Goal: Check status: Check status

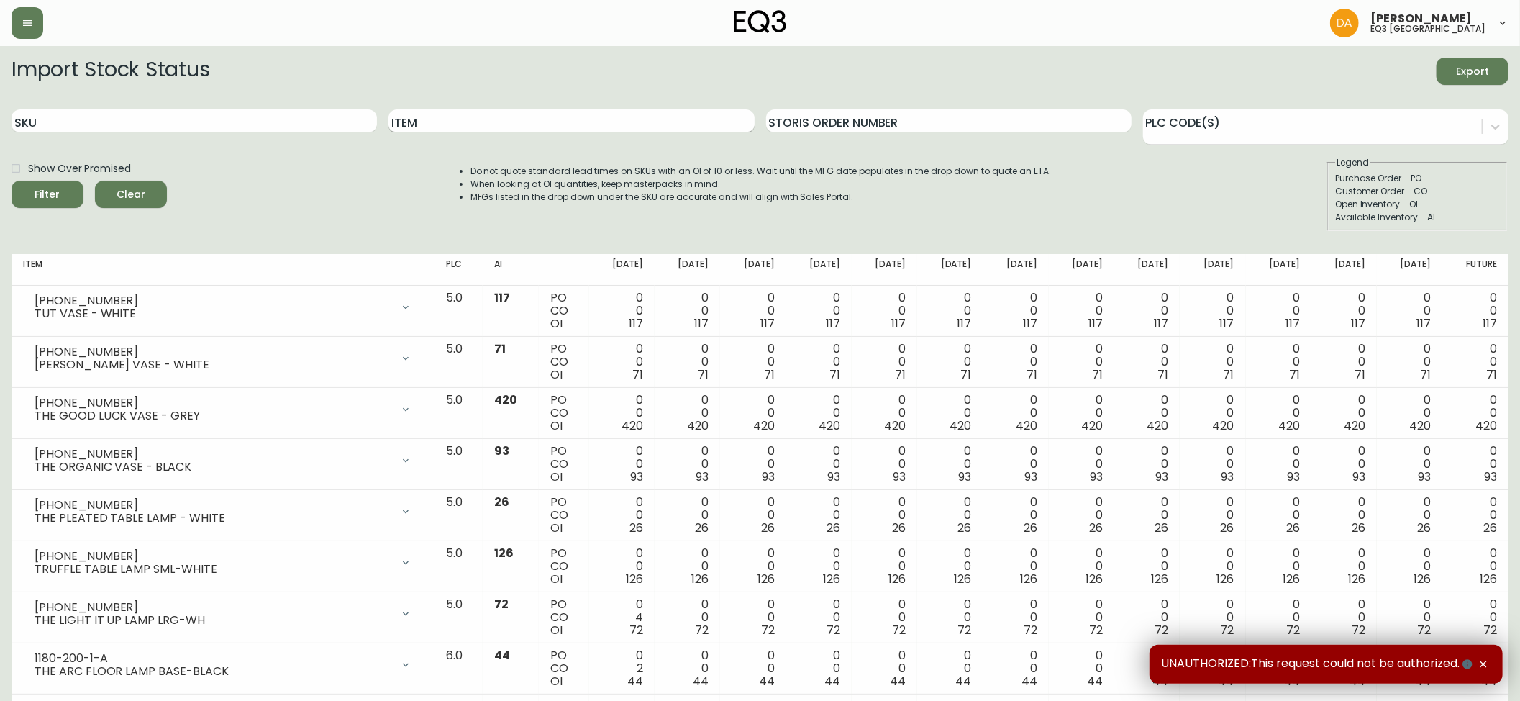
click at [506, 128] on input "Item" at bounding box center [570, 120] width 365 height 23
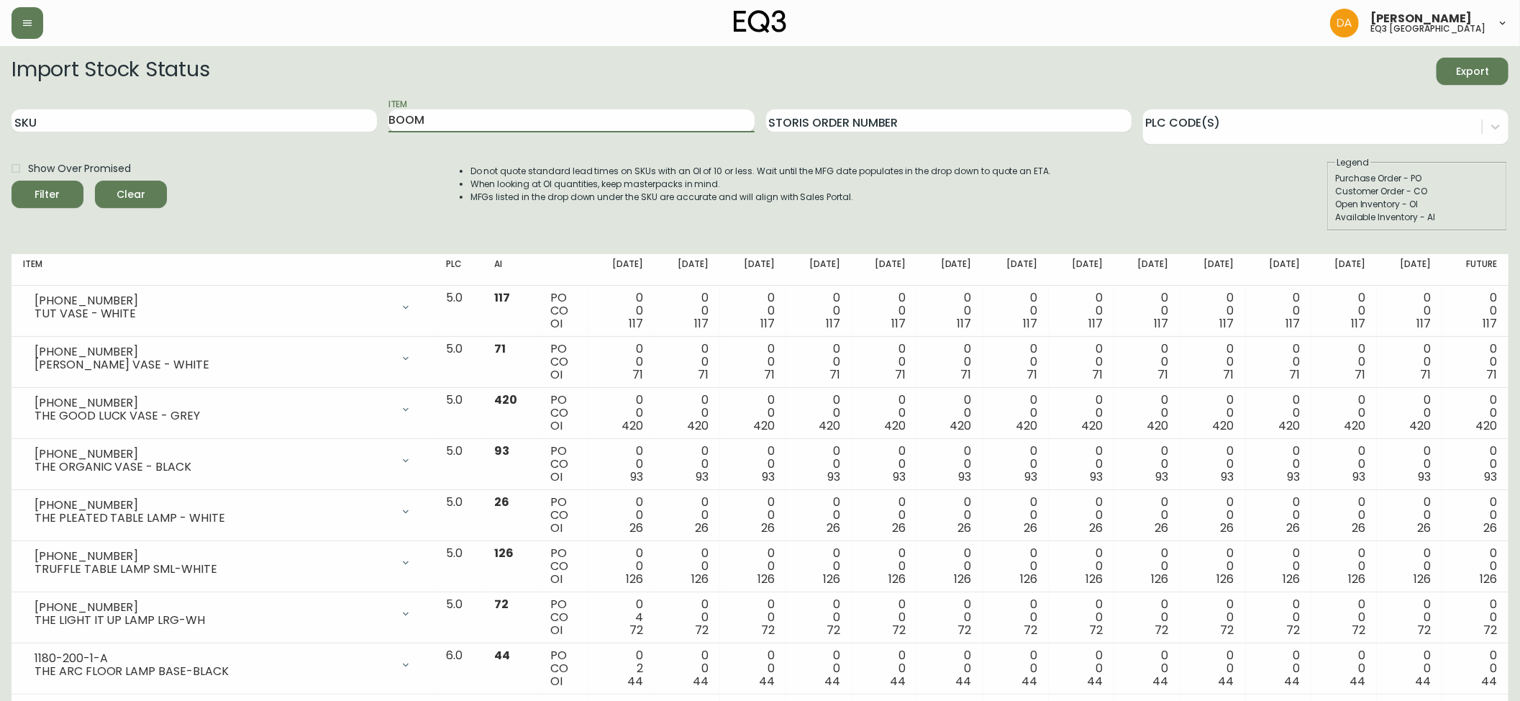
type input "BOOM"
click at [12, 181] on button "Filter" at bounding box center [48, 194] width 72 height 27
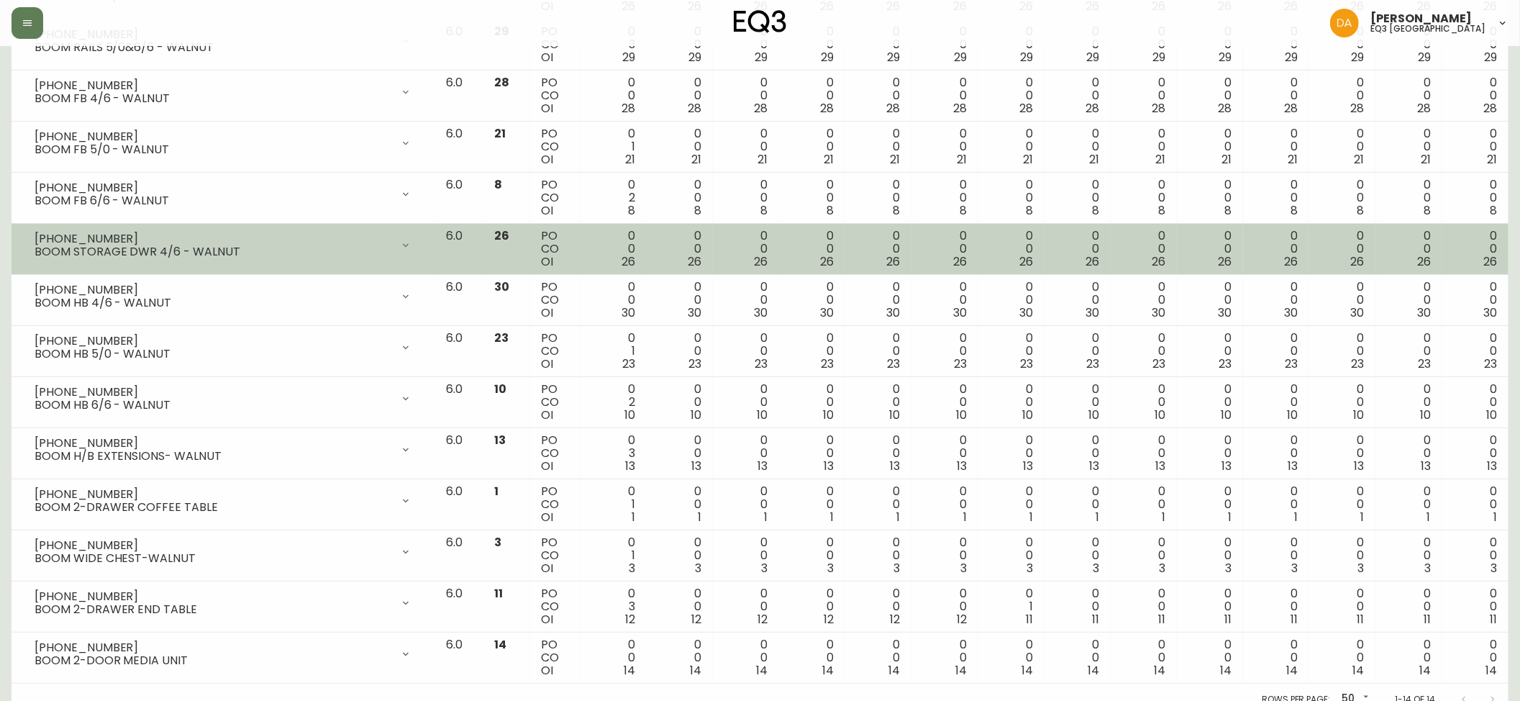
scroll to position [334, 0]
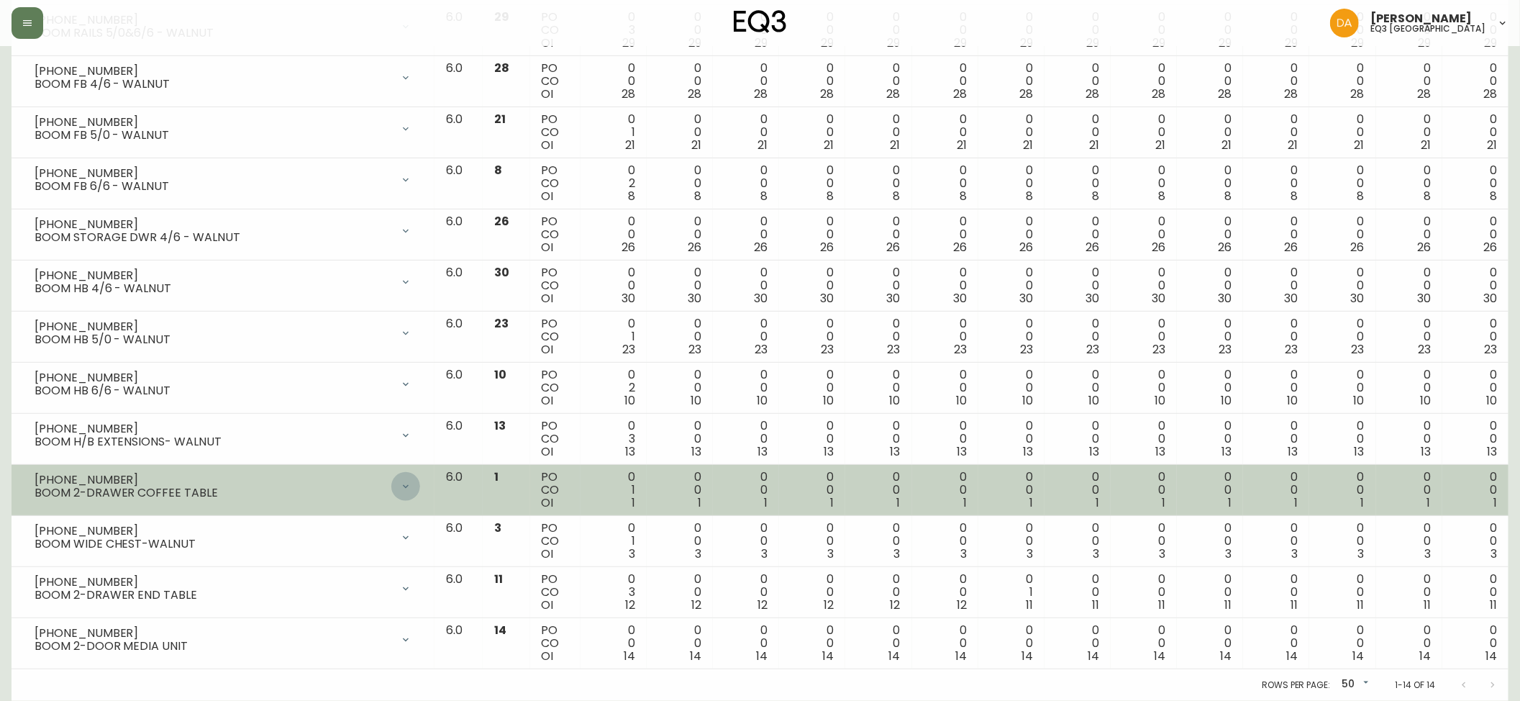
click at [420, 487] on div at bounding box center [405, 486] width 29 height 29
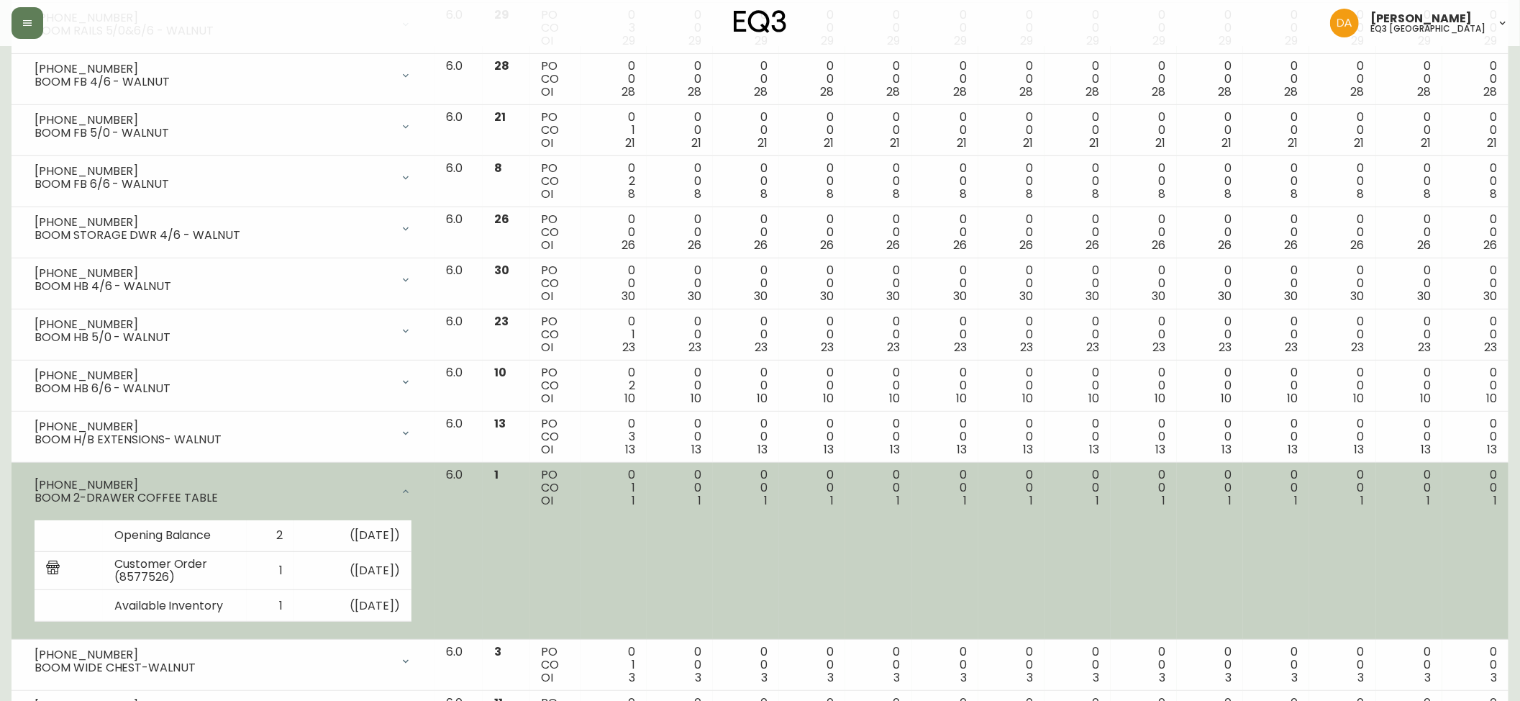
click at [420, 487] on div at bounding box center [405, 491] width 29 height 29
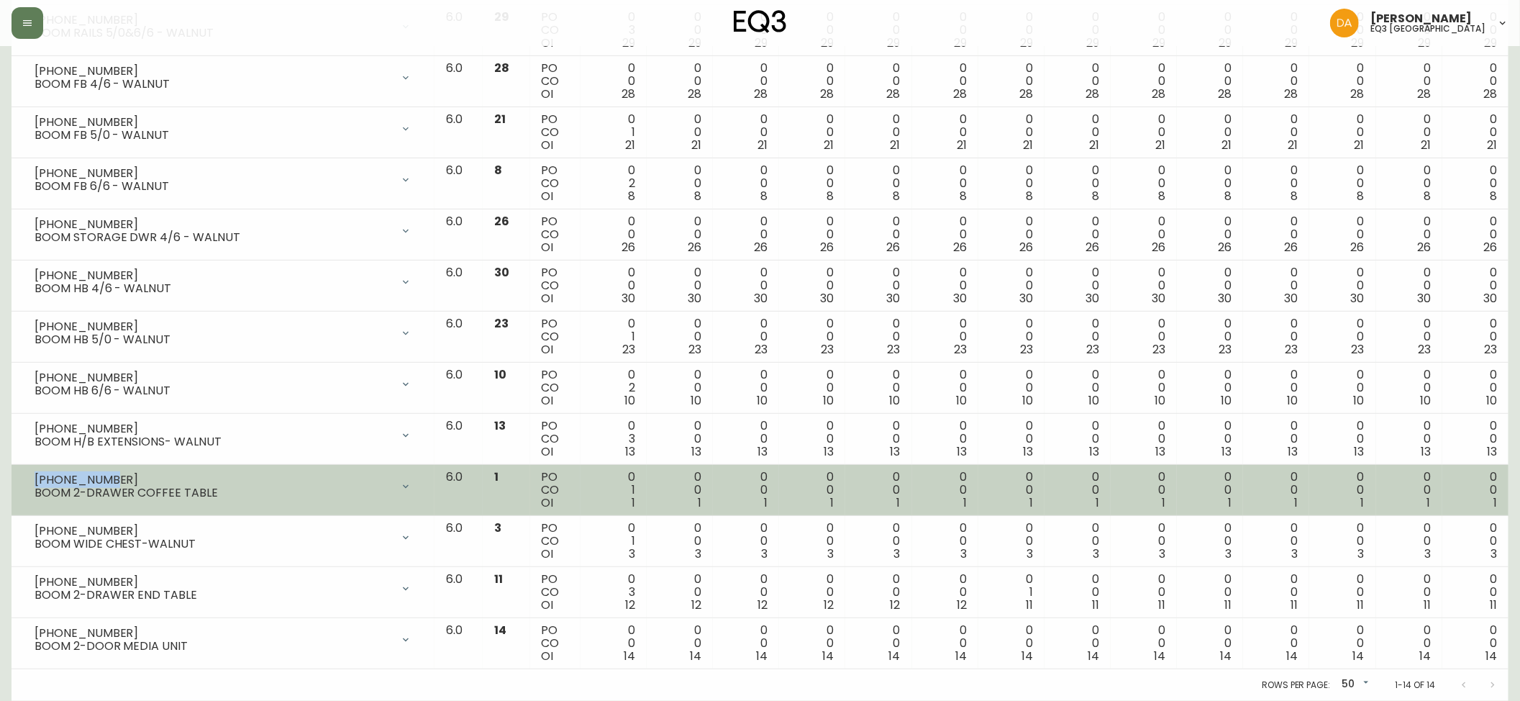
drag, startPoint x: 114, startPoint y: 478, endPoint x: 16, endPoint y: 476, distance: 97.8
click at [16, 476] on td "[PHONE_NUMBER] BOOM 2-DRAWER COFFEE TABLE Opening Balance 2 ( [DATE] ) Customer…" at bounding box center [223, 490] width 423 height 51
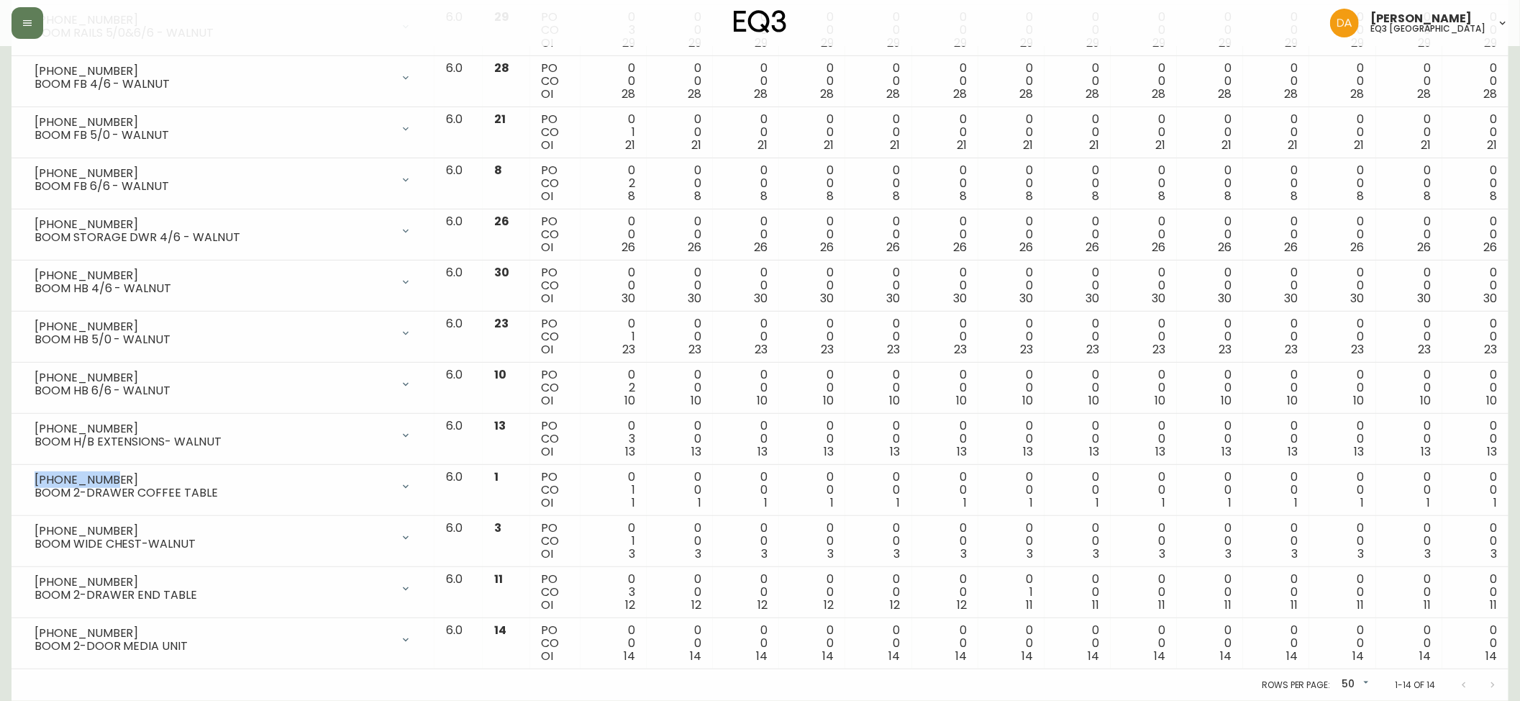
copy div "[PHONE_NUMBER]"
